Goal: Obtain resource: Download file/media

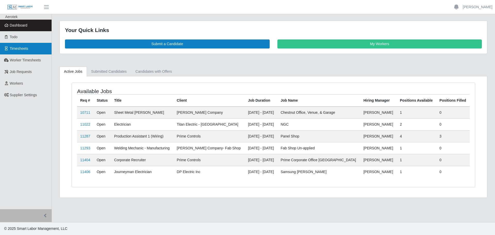
click at [26, 50] on span "Timesheets" at bounding box center [19, 48] width 19 height 4
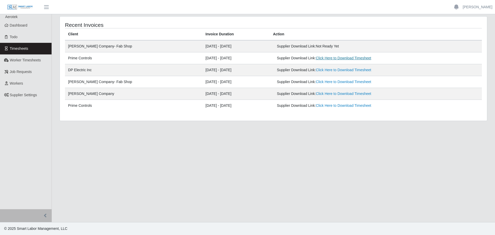
click at [328, 59] on link "Click Here to Download Timesheet" at bounding box center [343, 58] width 55 height 4
click at [329, 58] on link "Click Here to Download Timesheet" at bounding box center [343, 58] width 55 height 4
